Goal: Task Accomplishment & Management: Use online tool/utility

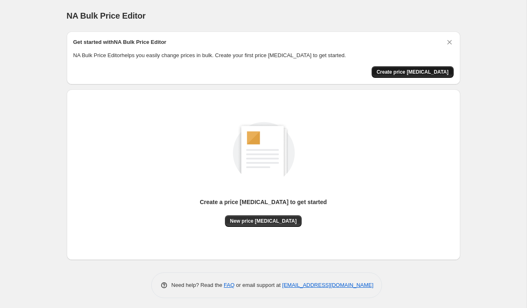
click at [405, 74] on span "Create price change job" at bounding box center [412, 72] width 72 height 7
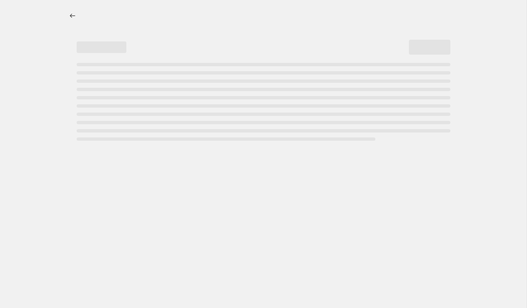
select select "percentage"
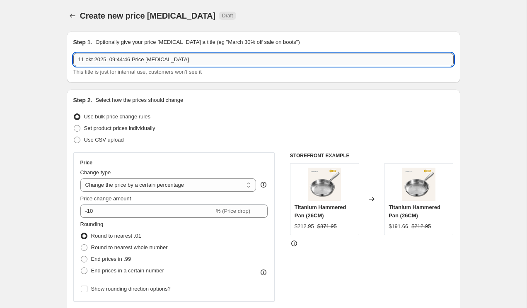
click at [193, 58] on input "11 okt 2025, 09:44:46 Price change job" at bounding box center [263, 59] width 380 height 13
click at [204, 61] on input "11 okt 2025, 09:44:46 Price change job" at bounding box center [263, 59] width 380 height 13
click at [204, 62] on input "11 okt 2025, 09:44:46 Price change job" at bounding box center [263, 59] width 380 height 13
type input "AUD TO USD 11/10"
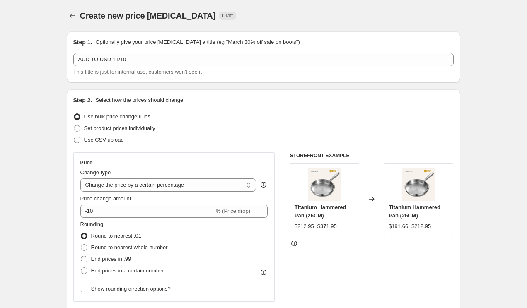
click at [257, 90] on div "Step 2. Select how the prices should change Use bulk price change rules Set pro…" at bounding box center [263, 234] width 393 height 291
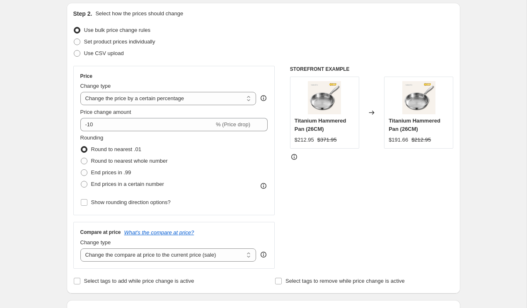
scroll to position [87, 0]
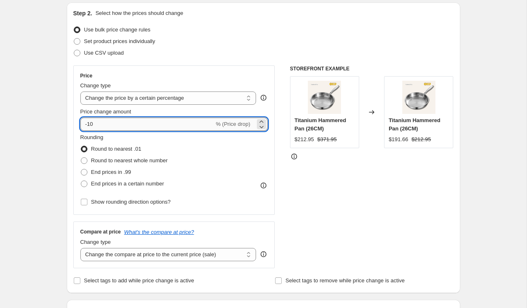
click at [176, 125] on input "-10" at bounding box center [147, 124] width 134 height 13
drag, startPoint x: 88, startPoint y: 123, endPoint x: 111, endPoint y: 123, distance: 22.8
click at [111, 123] on input "-10" at bounding box center [147, 124] width 134 height 13
type input "-34"
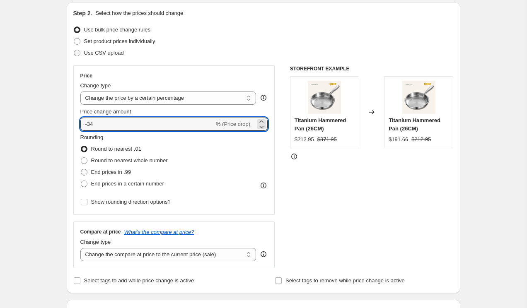
click at [282, 157] on div "Price Change type Change the price to a certain amount Change the price by a ce…" at bounding box center [263, 166] width 380 height 203
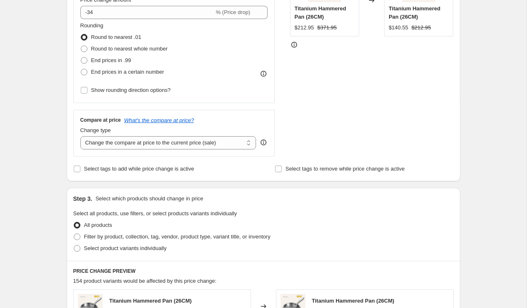
scroll to position [199, 0]
click at [241, 141] on select "Change the compare at price to the current price (sale) Change the compare at p…" at bounding box center [168, 142] width 176 height 13
select select "percentage"
click at [80, 136] on select "Change the compare at price to the current price (sale) Change the compare at p…" at bounding box center [168, 142] width 176 height 13
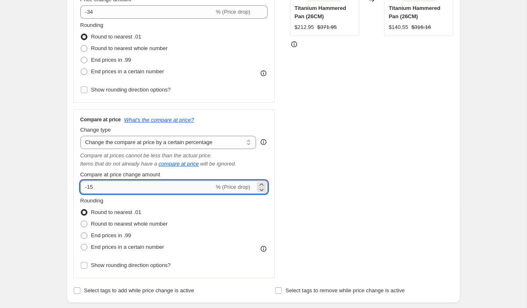
drag, startPoint x: 87, startPoint y: 186, endPoint x: 96, endPoint y: 186, distance: 8.7
click at [96, 186] on input "-15" at bounding box center [147, 187] width 134 height 13
type input "-34"
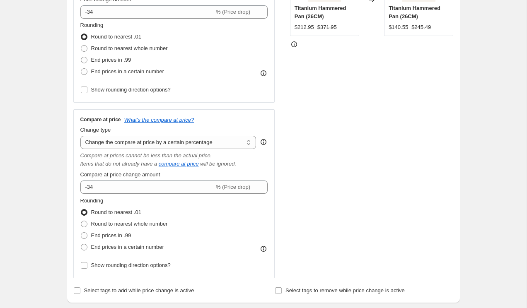
click at [272, 158] on div "Compare at price What's the compare at price? Change type Change the compare at…" at bounding box center [174, 193] width 202 height 169
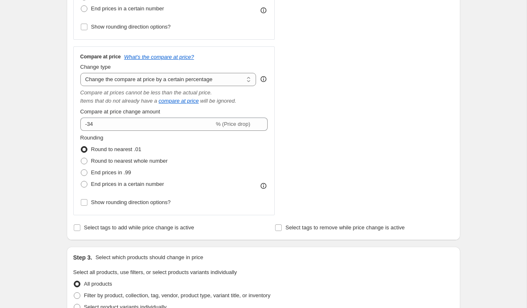
scroll to position [263, 0]
click at [128, 184] on span "End prices in a certain number" at bounding box center [127, 184] width 73 height 6
click at [81, 181] on input "End prices in a certain number" at bounding box center [81, 181] width 0 height 0
radio input "true"
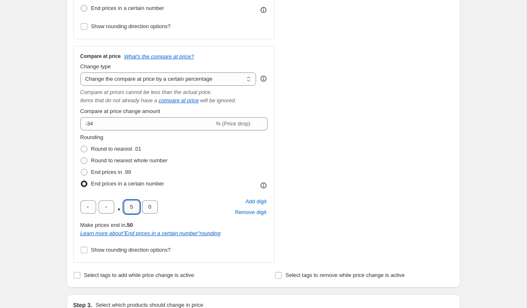
click at [134, 205] on input "5" at bounding box center [132, 206] width 16 height 13
type input "9"
type input "5"
click at [277, 173] on div "Price Change type Change the price to a certain amount Change the price by a ce…" at bounding box center [263, 76] width 380 height 373
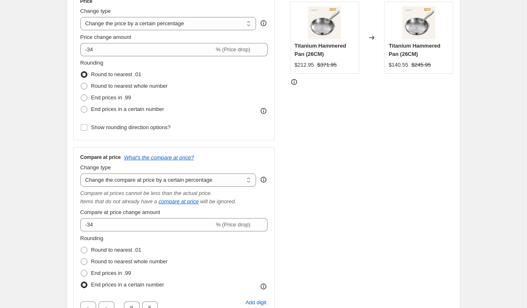
scroll to position [154, 0]
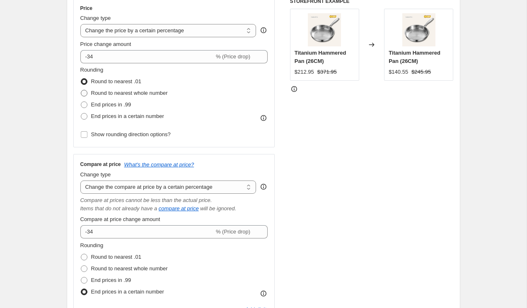
click at [123, 94] on span "Round to nearest whole number" at bounding box center [129, 93] width 77 height 6
click at [81, 90] on input "Round to nearest whole number" at bounding box center [81, 90] width 0 height 0
radio input "true"
click at [113, 118] on span "End prices in a certain number" at bounding box center [127, 116] width 73 height 6
click at [81, 113] on input "End prices in a certain number" at bounding box center [81, 113] width 0 height 0
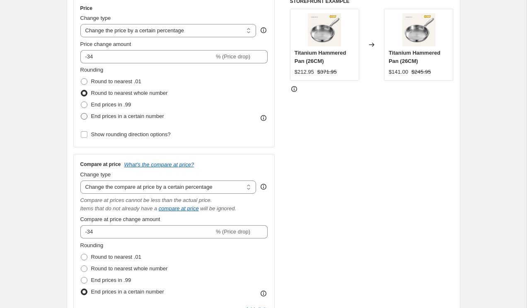
radio input "true"
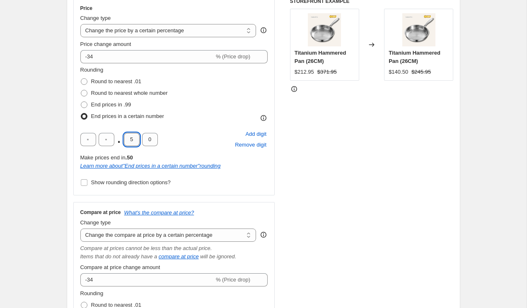
click at [136, 140] on input "5" at bounding box center [132, 139] width 16 height 13
type input "9"
click at [147, 139] on input "0" at bounding box center [150, 139] width 16 height 13
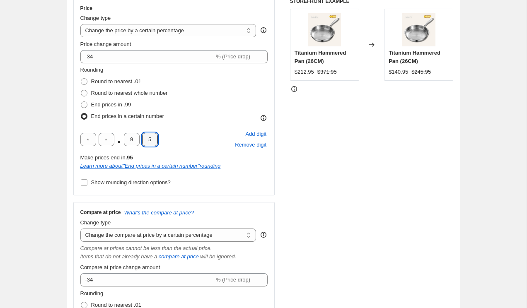
type input "5"
click at [362, 157] on div "STOREFRONT EXAMPLE Titanium Hammered Pan (26CM) $212.95 $371.95 Changed to Tita…" at bounding box center [372, 208] width 164 height 421
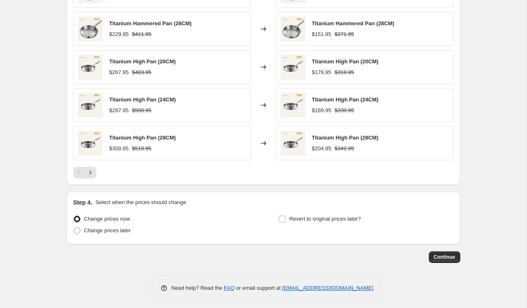
scroll to position [730, 0]
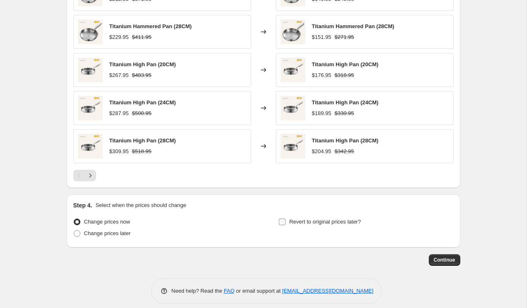
click at [281, 219] on input "Revert to original prices later?" at bounding box center [282, 222] width 7 height 7
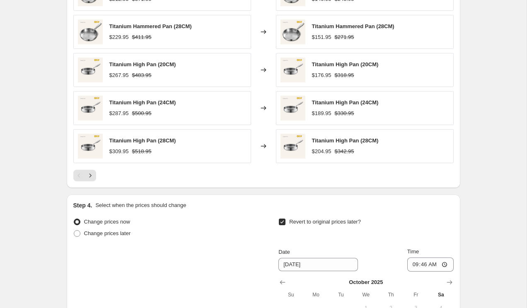
scroll to position [733, 0]
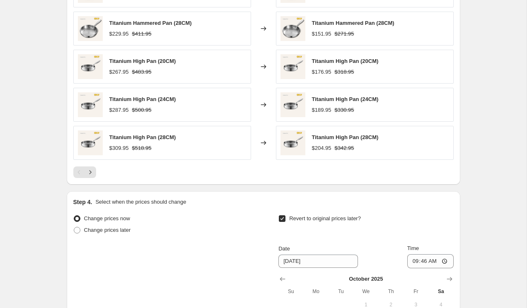
click at [282, 219] on input "Revert to original prices later?" at bounding box center [282, 218] width 7 height 7
checkbox input "false"
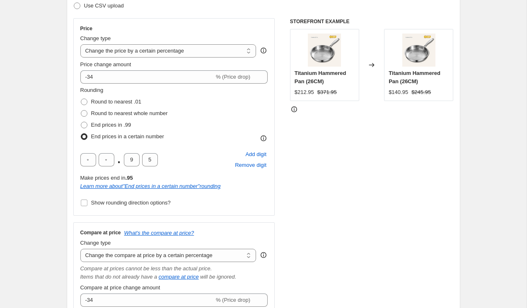
scroll to position [0, 0]
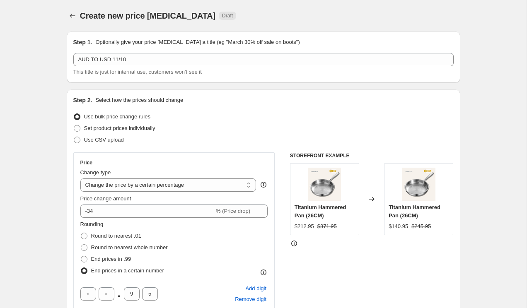
click at [306, 229] on div "$212.95" at bounding box center [303, 226] width 19 height 8
copy div "212.95"
click at [276, 116] on div "Use bulk price change rules" at bounding box center [263, 117] width 380 height 12
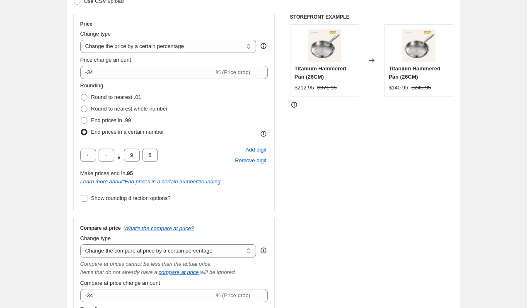
scroll to position [155, 0]
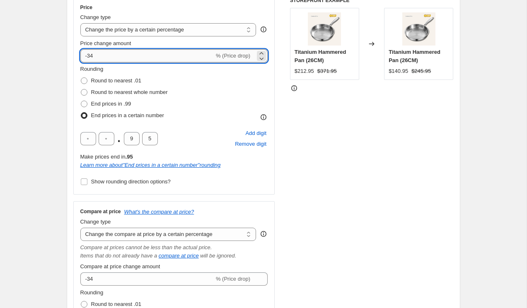
click at [93, 56] on input "-34" at bounding box center [147, 55] width 134 height 13
drag, startPoint x: 96, startPoint y: 56, endPoint x: 91, endPoint y: 56, distance: 4.6
click at [91, 56] on input "-34" at bounding box center [147, 55] width 134 height 13
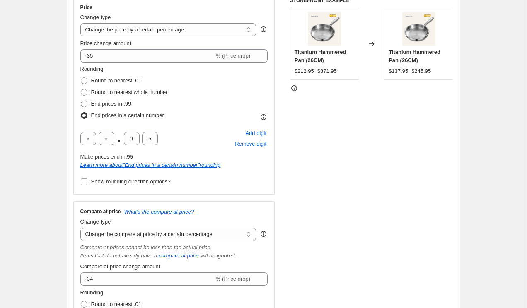
click at [214, 43] on div "Price change amount" at bounding box center [174, 43] width 188 height 8
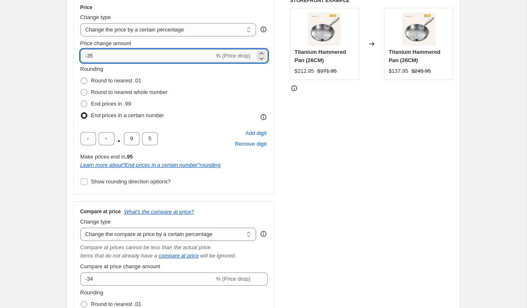
drag, startPoint x: 92, startPoint y: 57, endPoint x: 102, endPoint y: 57, distance: 10.8
click at [102, 57] on input "-35" at bounding box center [147, 55] width 134 height 13
type input "-34"
click at [282, 101] on div "Price Change type Change the price to a certain amount Change the price by a ce…" at bounding box center [263, 207] width 380 height 421
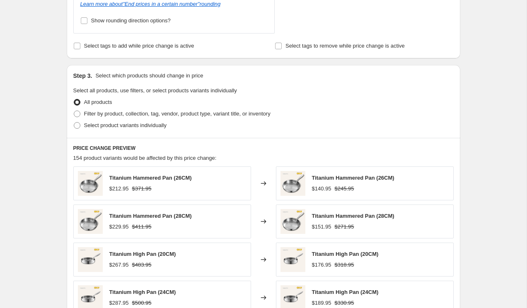
scroll to position [738, 0]
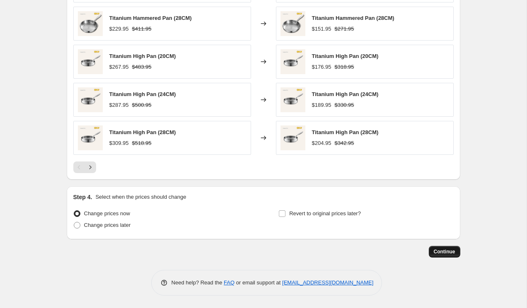
click at [444, 249] on span "Continue" at bounding box center [445, 252] width 22 height 7
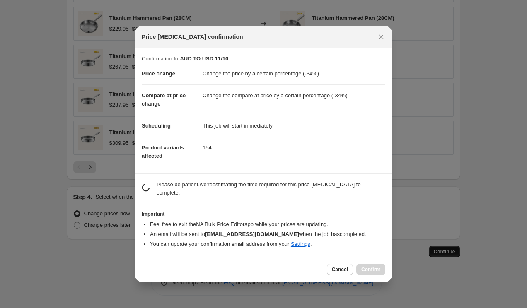
scroll to position [0, 0]
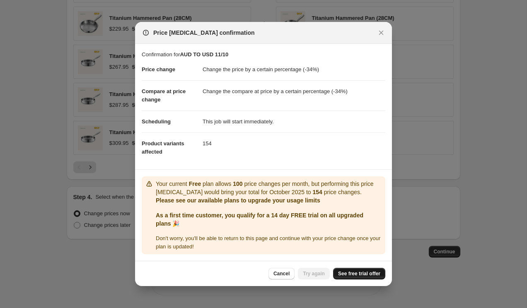
click at [356, 273] on span "See free trial offer" at bounding box center [359, 273] width 42 height 7
click at [379, 33] on icon "Close" at bounding box center [381, 33] width 8 height 8
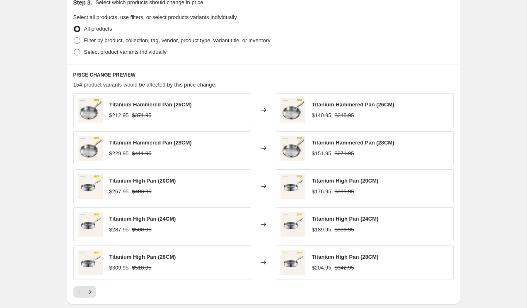
scroll to position [608, 0]
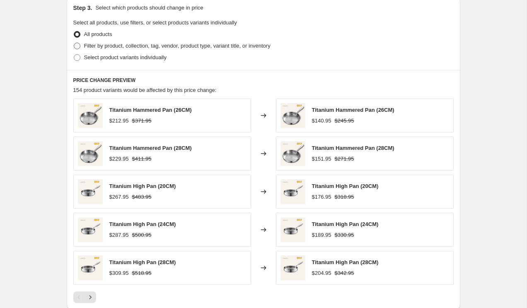
click at [130, 46] on span "Filter by product, collection, tag, vendor, product type, variant title, or inv…" at bounding box center [177, 46] width 186 height 6
click at [74, 43] on input "Filter by product, collection, tag, vendor, product type, variant title, or inv…" at bounding box center [74, 43] width 0 height 0
radio input "true"
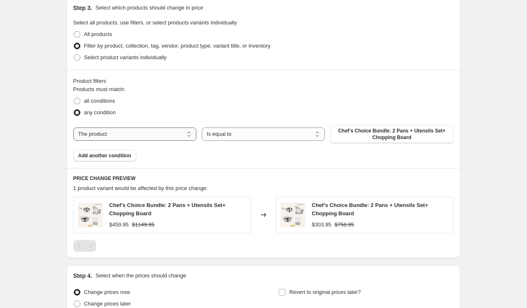
click at [173, 136] on select "The product The product's collection The product's vendor The product's type Th…" at bounding box center [134, 134] width 123 height 13
select select "collection"
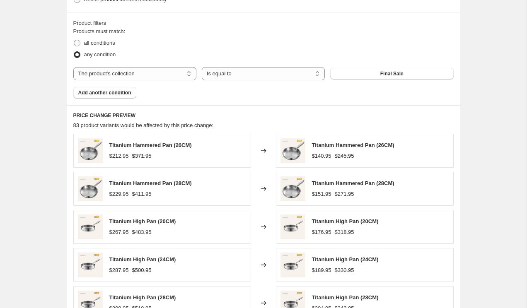
scroll to position [831, 0]
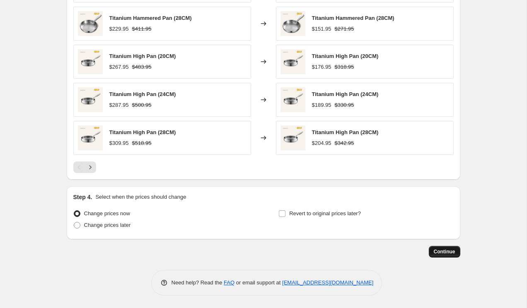
click at [447, 251] on span "Continue" at bounding box center [445, 252] width 22 height 7
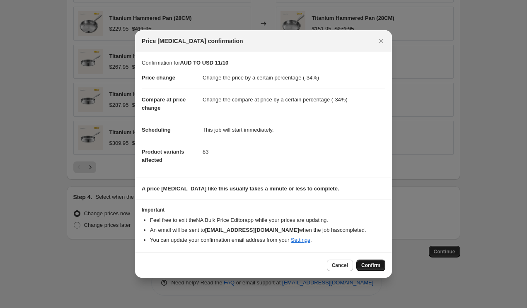
click at [373, 267] on span "Confirm" at bounding box center [370, 265] width 19 height 7
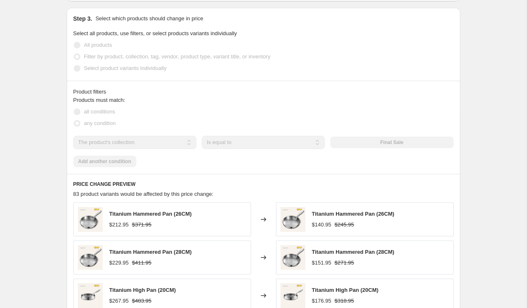
scroll to position [851, 0]
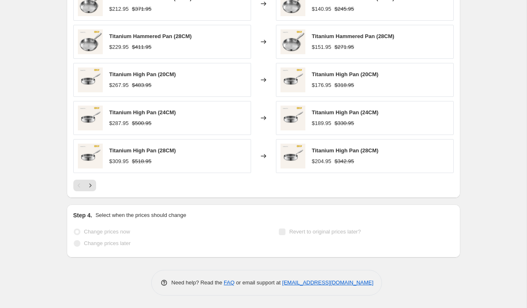
click at [379, 112] on span "Titanium High Pan (24CM)" at bounding box center [345, 112] width 67 height 6
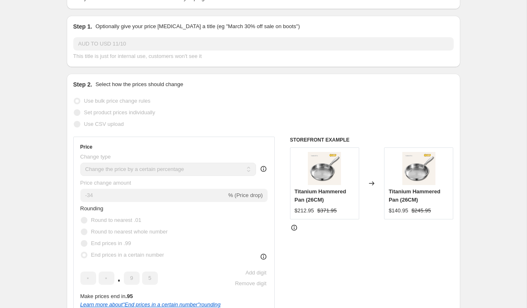
scroll to position [0, 0]
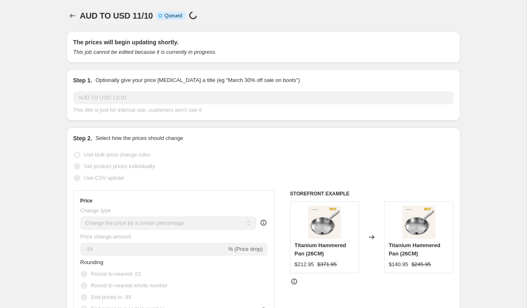
click at [171, 13] on span "Queued" at bounding box center [173, 15] width 18 height 7
click at [262, 17] on div "AUD TO USD 11/10 Info Incomplete Queued Price change job in progress..." at bounding box center [270, 16] width 380 height 12
click at [231, 22] on div "AUD TO USD 11/10. This page is ready AUD TO USD 11/10 Info Incomplete Queued Pr…" at bounding box center [263, 15] width 393 height 31
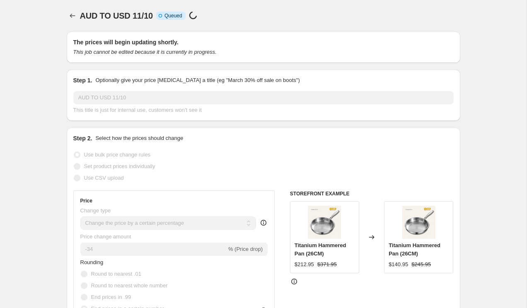
click at [174, 17] on span "Queued" at bounding box center [173, 15] width 18 height 7
click at [95, 49] on icon "This job cannot be edited because it is currently in progress." at bounding box center [144, 52] width 143 height 6
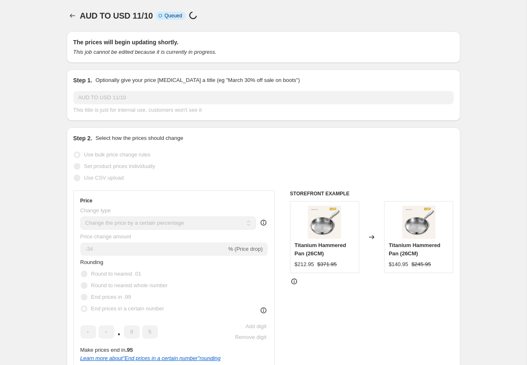
click at [291, 10] on div "AUD TO USD 11/10 Info Incomplete Queued Price change job in progress..." at bounding box center [270, 16] width 380 height 12
click at [174, 19] on span "Info Incomplete Queued" at bounding box center [170, 16] width 29 height 8
click at [238, 20] on div "AUD TO USD 11/10 Info Incomplete Queued Price change job in progress..." at bounding box center [270, 16] width 380 height 12
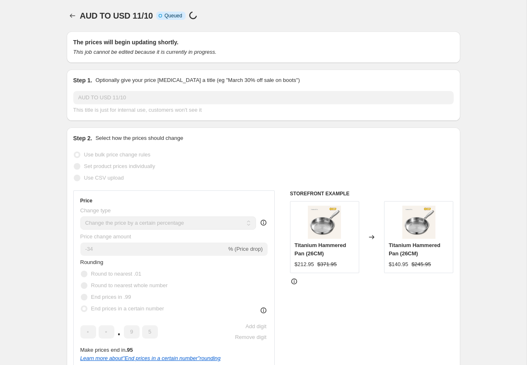
click at [204, 16] on div "AUD TO USD 11/10 Info Incomplete Queued Price change job in progress..." at bounding box center [270, 16] width 380 height 12
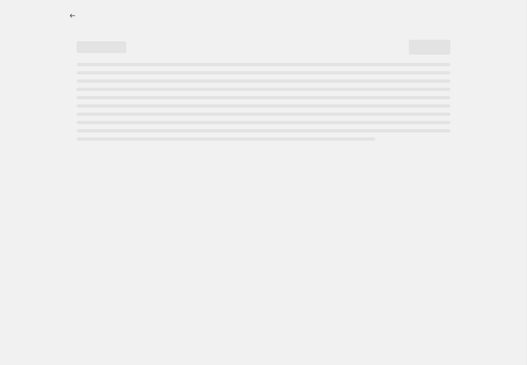
select select "percentage"
select select "collection"
